Goal: Transaction & Acquisition: Purchase product/service

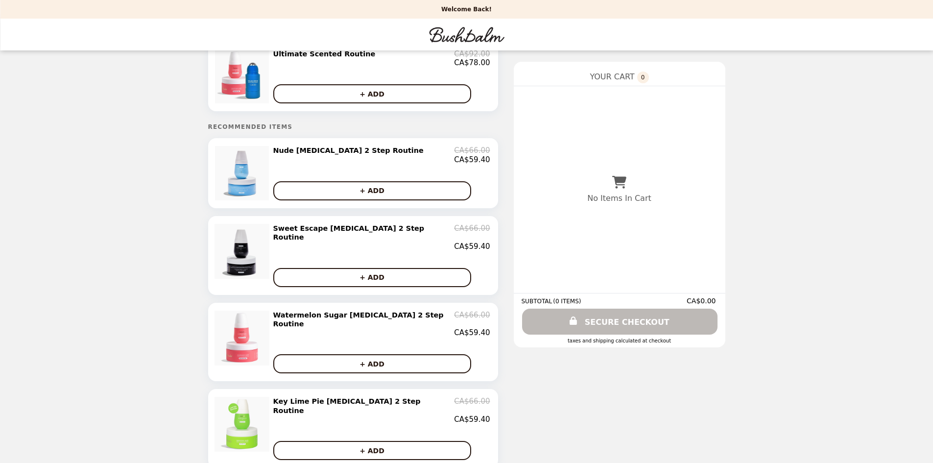
scroll to position [49, 0]
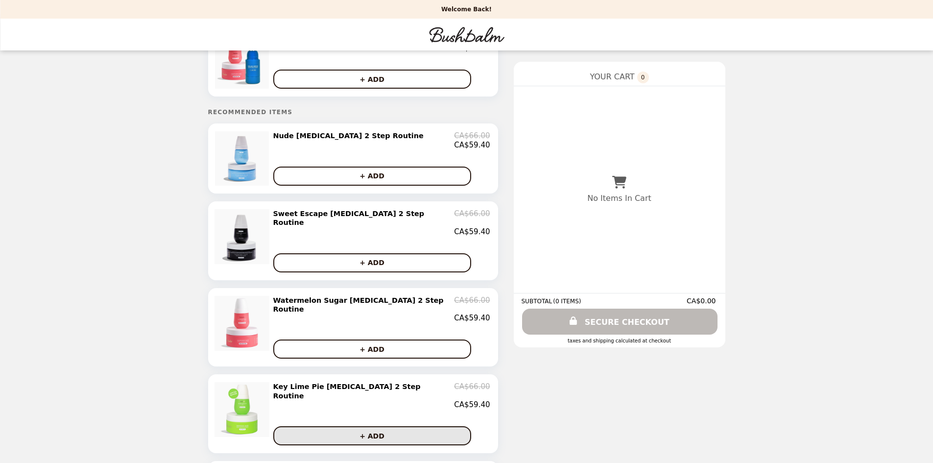
click at [400, 426] on button "+ ADD" at bounding box center [372, 435] width 198 height 19
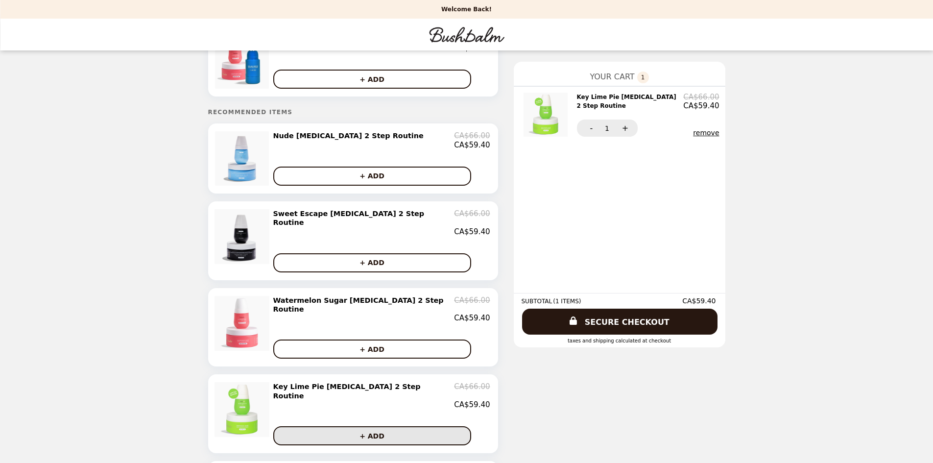
scroll to position [0, 0]
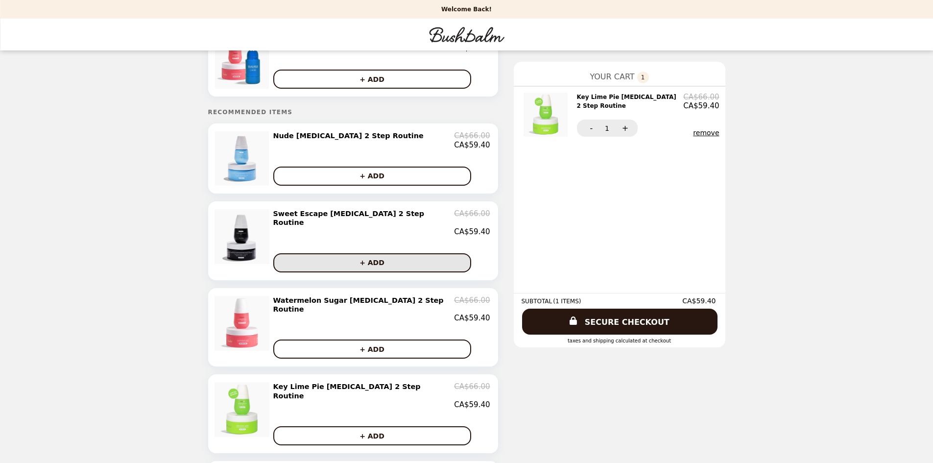
click at [401, 266] on button "+ ADD" at bounding box center [372, 262] width 198 height 19
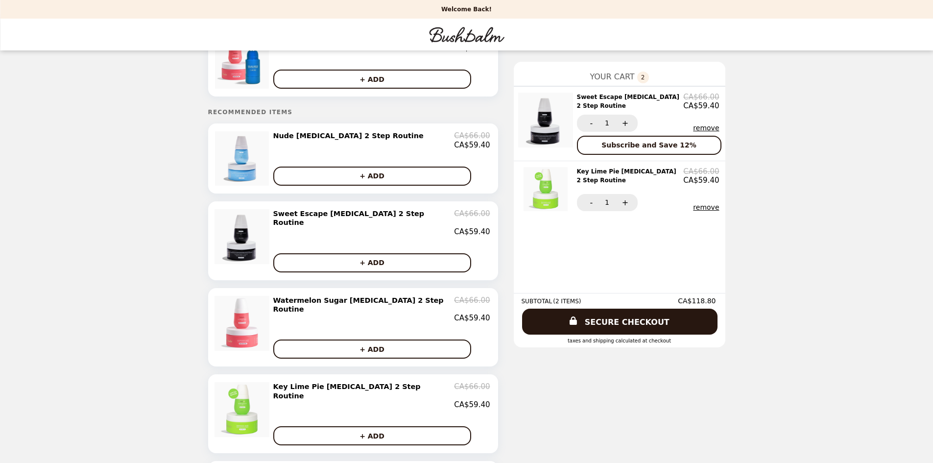
click at [693, 211] on button "remove" at bounding box center [706, 207] width 26 height 8
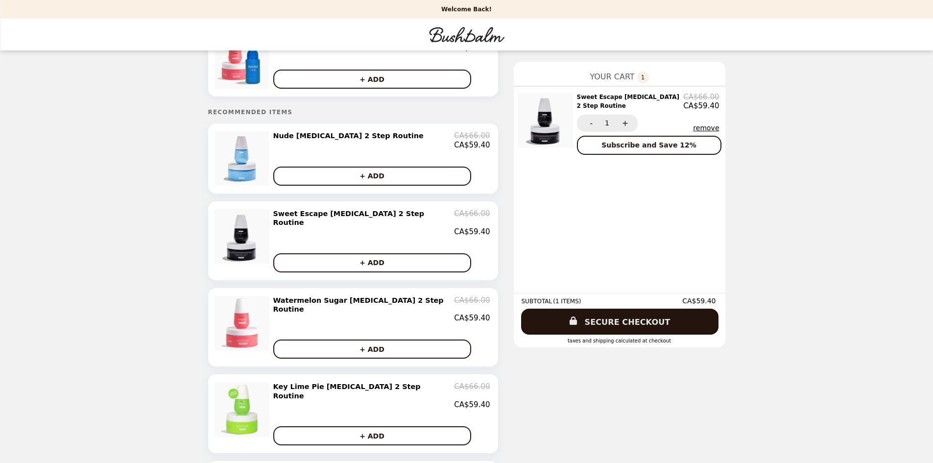
click at [607, 320] on link "SECURE CHECKOUT" at bounding box center [619, 321] width 197 height 26
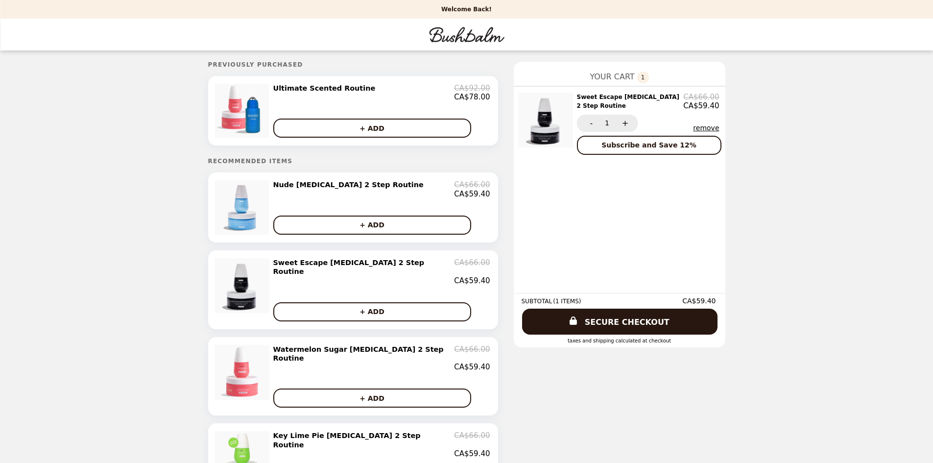
scroll to position [49, 0]
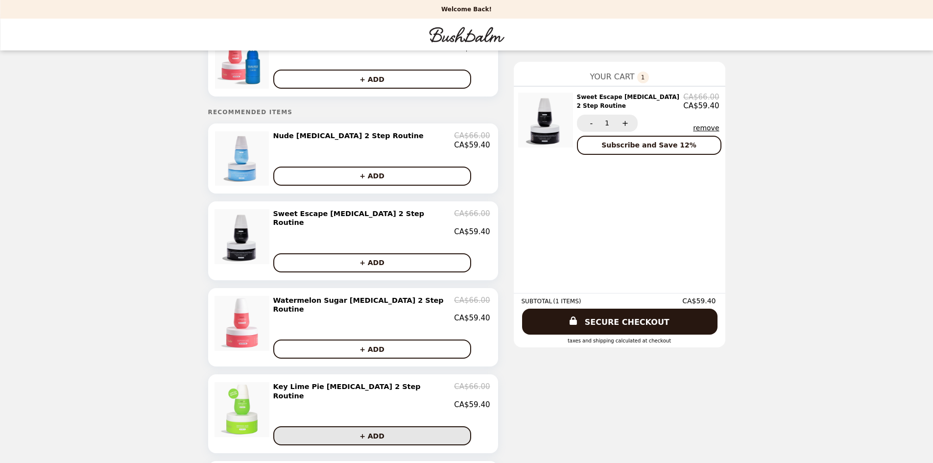
click at [399, 426] on button "+ ADD" at bounding box center [372, 435] width 198 height 19
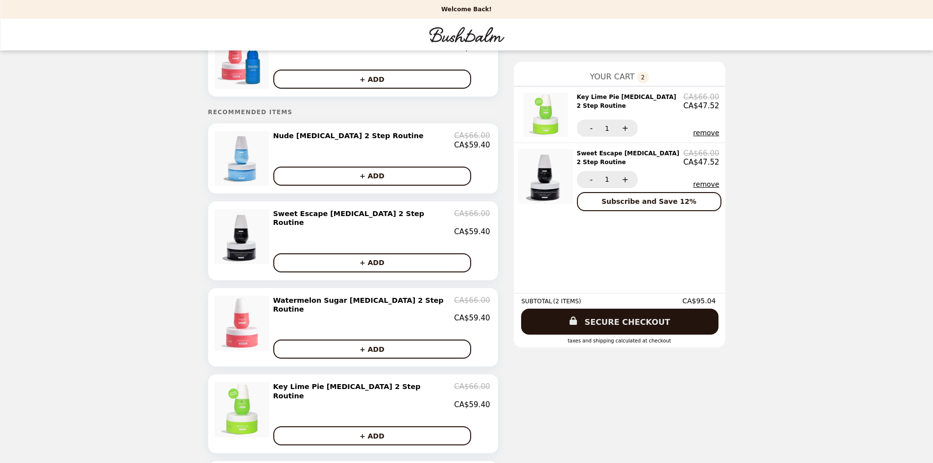
click at [607, 326] on link "SECURE CHECKOUT" at bounding box center [619, 321] width 197 height 26
